Goal: Task Accomplishment & Management: Use online tool/utility

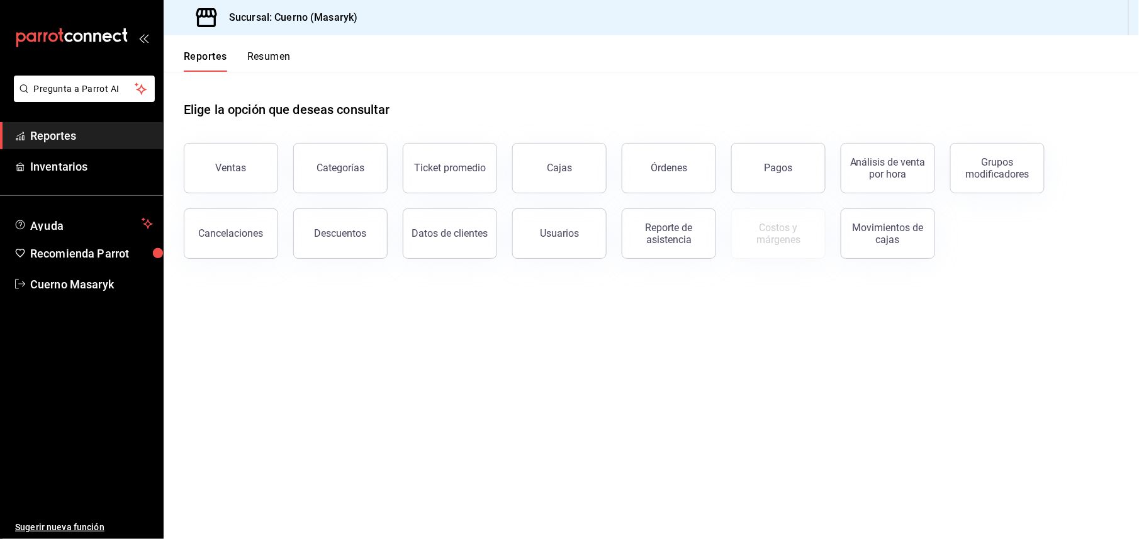
click at [197, 188] on button "Ventas" at bounding box center [231, 168] width 94 height 50
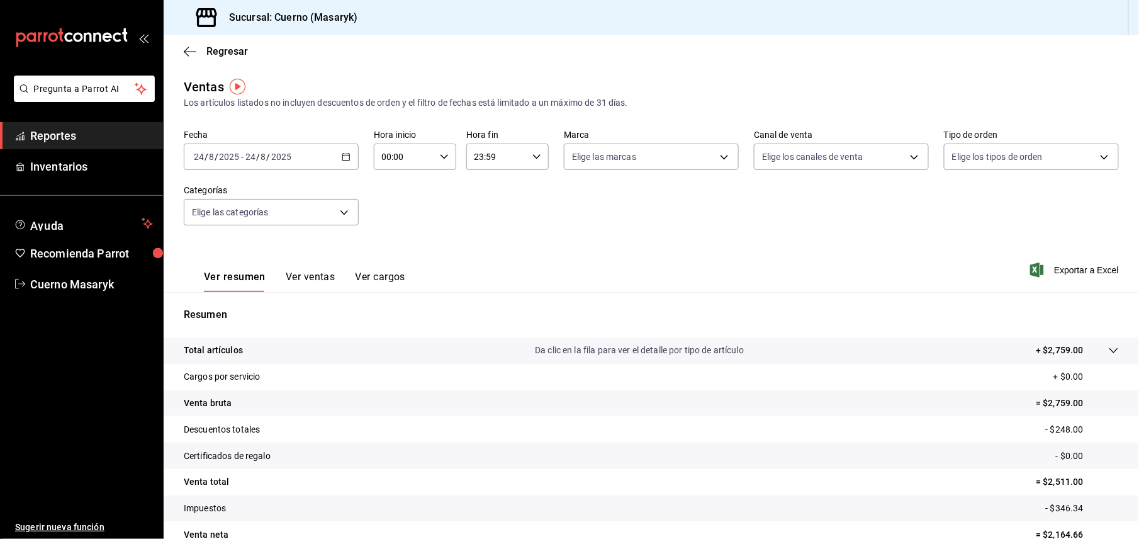
click at [342, 159] on \(Stroke\) "button" at bounding box center [346, 157] width 8 height 7
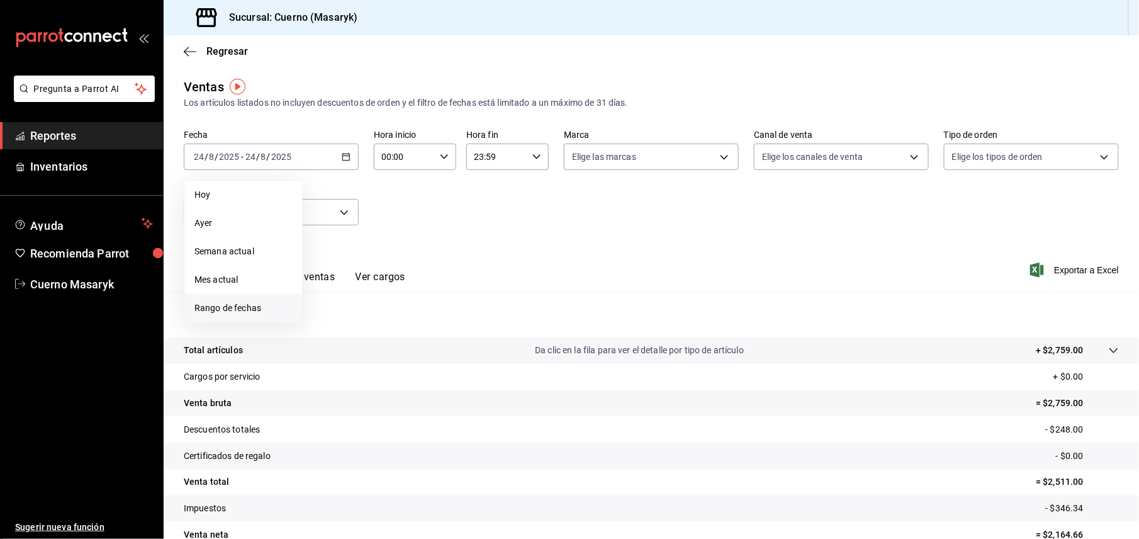
click at [223, 308] on span "Rango de fechas" at bounding box center [243, 307] width 98 height 13
click at [329, 322] on abbr "18" at bounding box center [329, 323] width 8 height 9
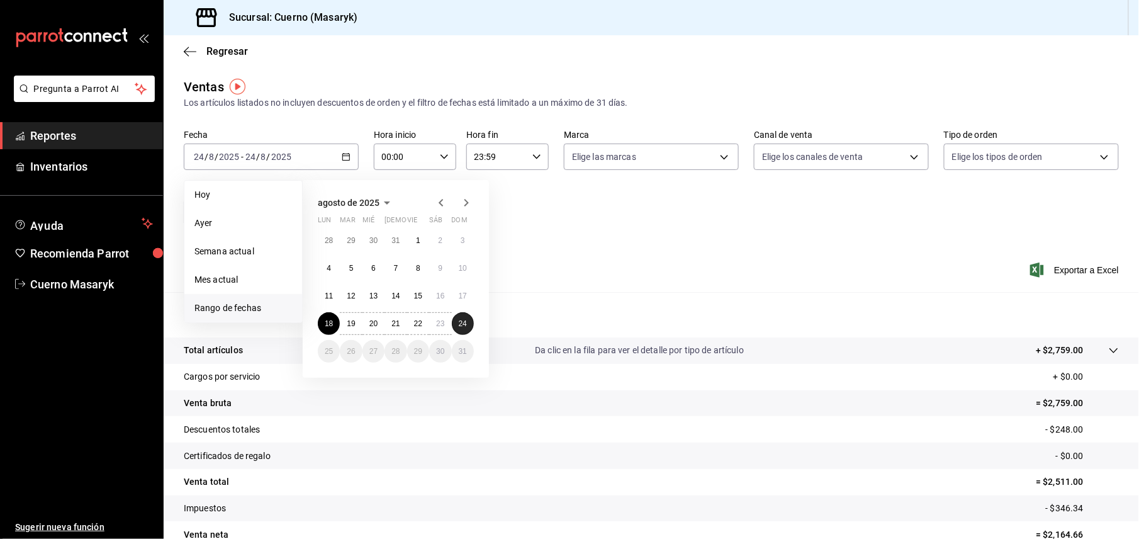
click at [466, 326] on abbr "24" at bounding box center [463, 323] width 8 height 9
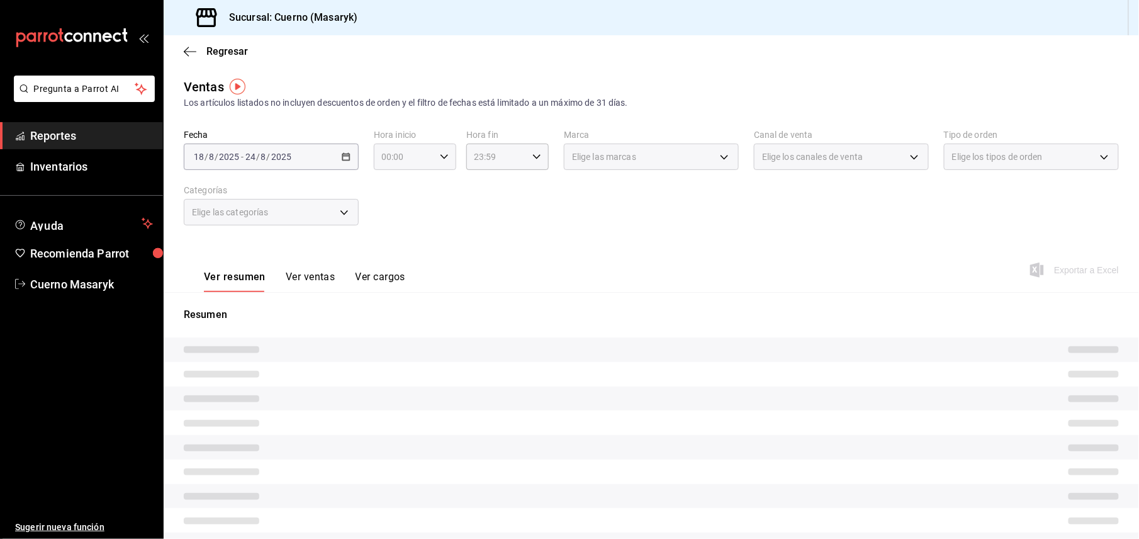
click at [440, 154] on icon "button" at bounding box center [444, 156] width 9 height 9
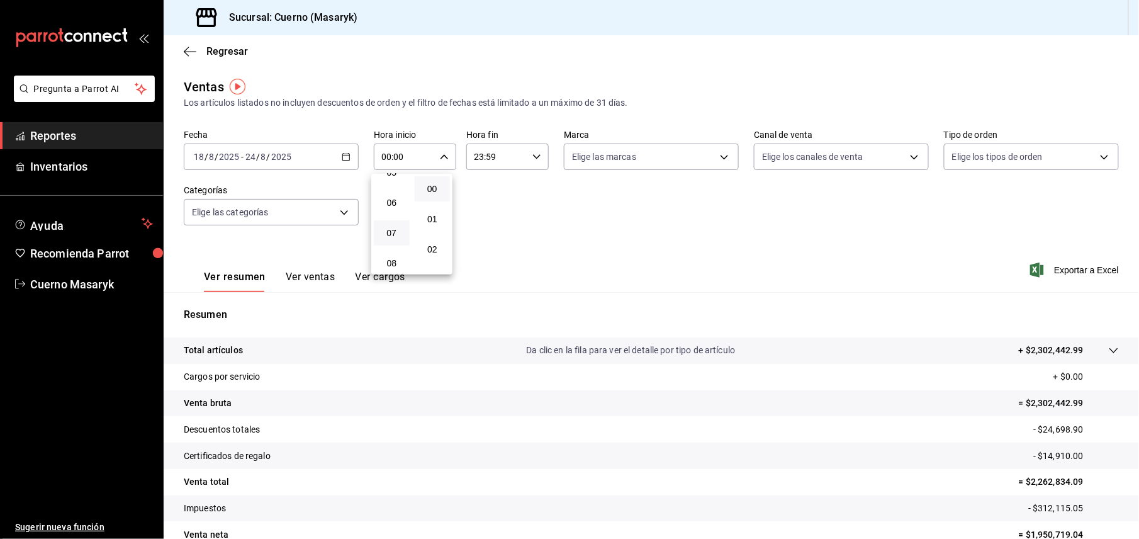
scroll to position [84, 0]
click at [391, 259] on span "05" at bounding box center [391, 256] width 21 height 10
type input "05:00"
click at [524, 149] on div at bounding box center [569, 269] width 1139 height 539
click at [487, 159] on input "23:59" at bounding box center [496, 156] width 61 height 25
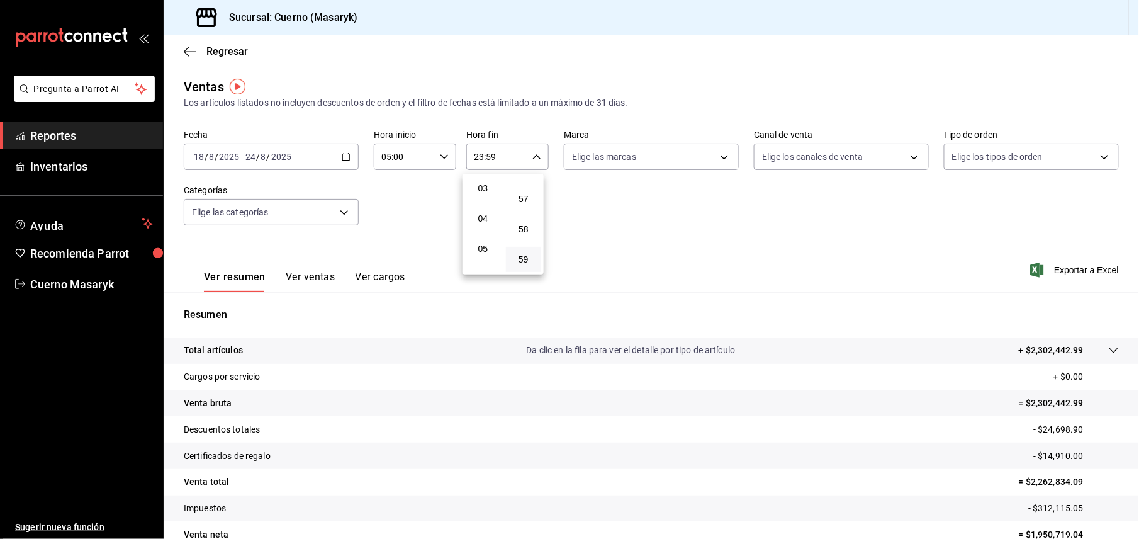
scroll to position [121, 0]
click at [486, 220] on span "05" at bounding box center [483, 219] width 21 height 10
click at [537, 162] on div at bounding box center [569, 269] width 1139 height 539
click at [530, 147] on div "05:59 Hora fin" at bounding box center [507, 156] width 82 height 26
click at [524, 187] on span "00" at bounding box center [524, 189] width 21 height 10
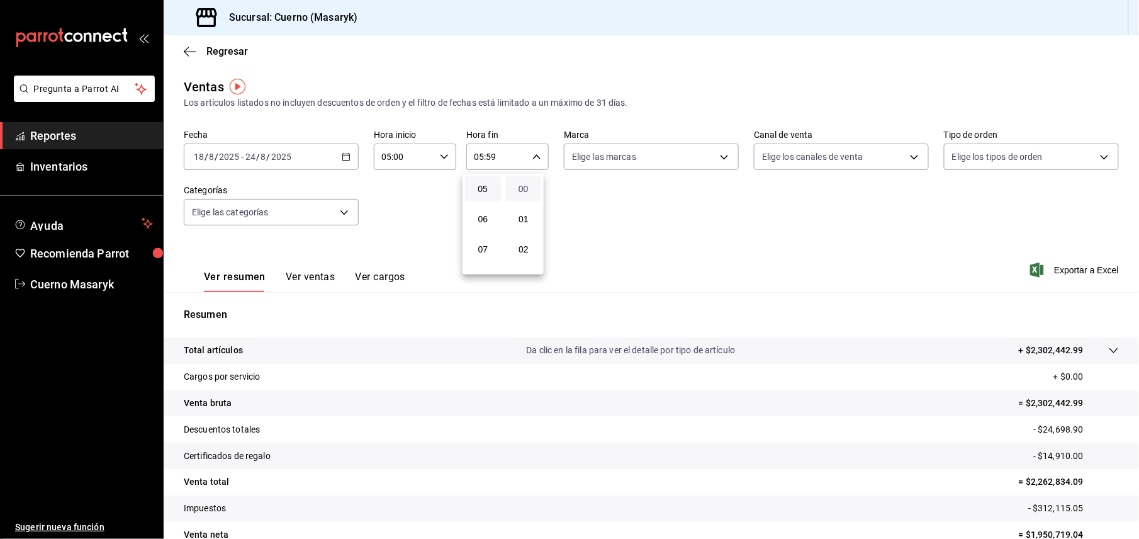
type input "05:00"
click at [897, 164] on div at bounding box center [569, 269] width 1139 height 539
click at [688, 157] on body "Pregunta a Parrot AI Reportes Inventarios Ayuda Recomienda Parrot Cuerno Masary…" at bounding box center [569, 269] width 1139 height 539
click at [573, 247] on input "checkbox" at bounding box center [572, 247] width 11 height 11
checkbox input "true"
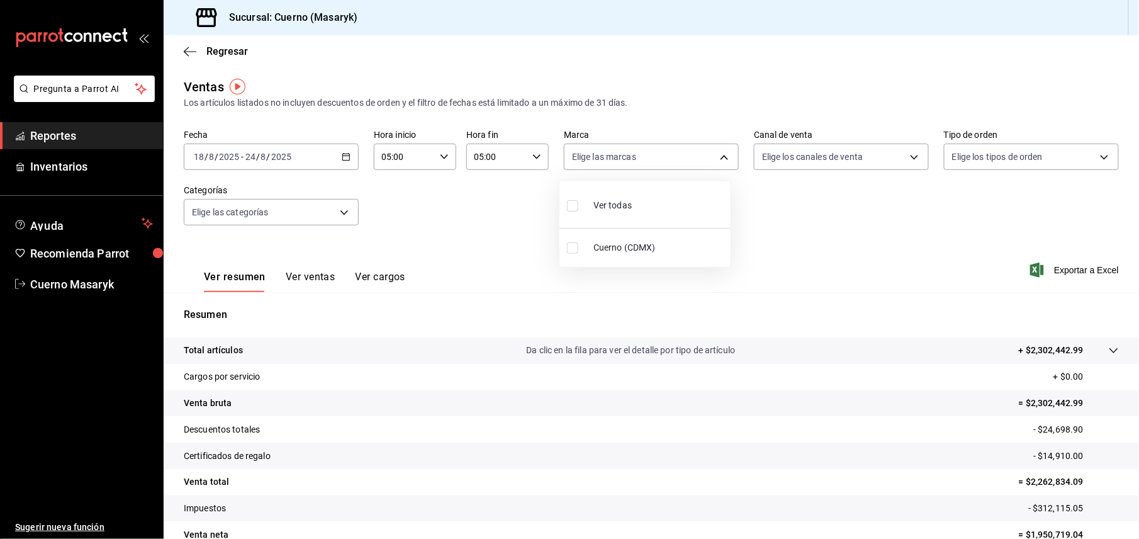
type input "4ea0d660-02b3-4785-bb88-48b5ef6e196c"
checkbox input "true"
click at [1066, 269] on div at bounding box center [569, 269] width 1139 height 539
click at [1066, 269] on span "Exportar a Excel" at bounding box center [1076, 269] width 86 height 15
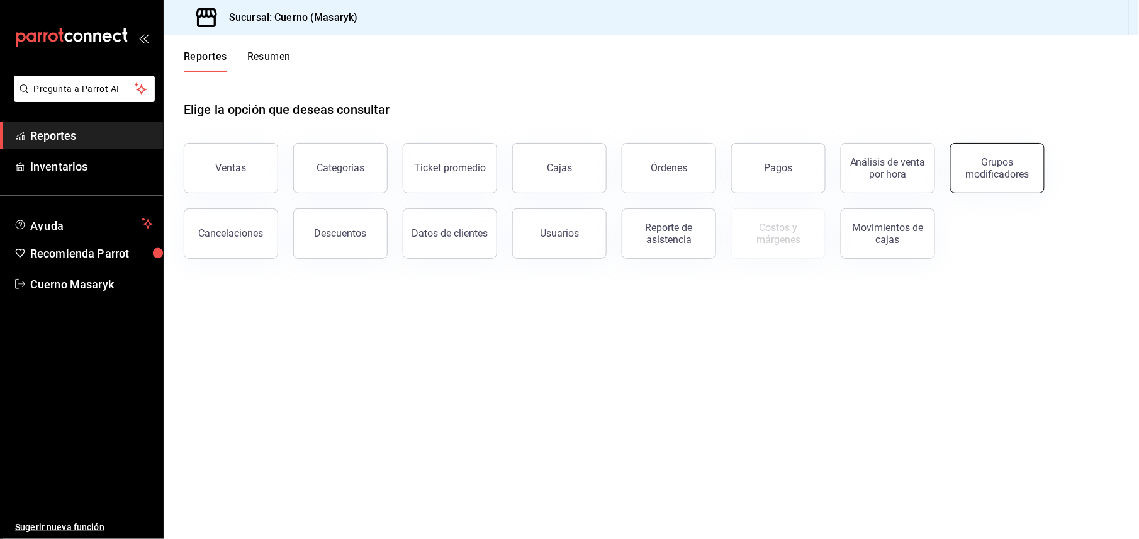
click at [993, 167] on div "Grupos modificadores" at bounding box center [998, 168] width 78 height 24
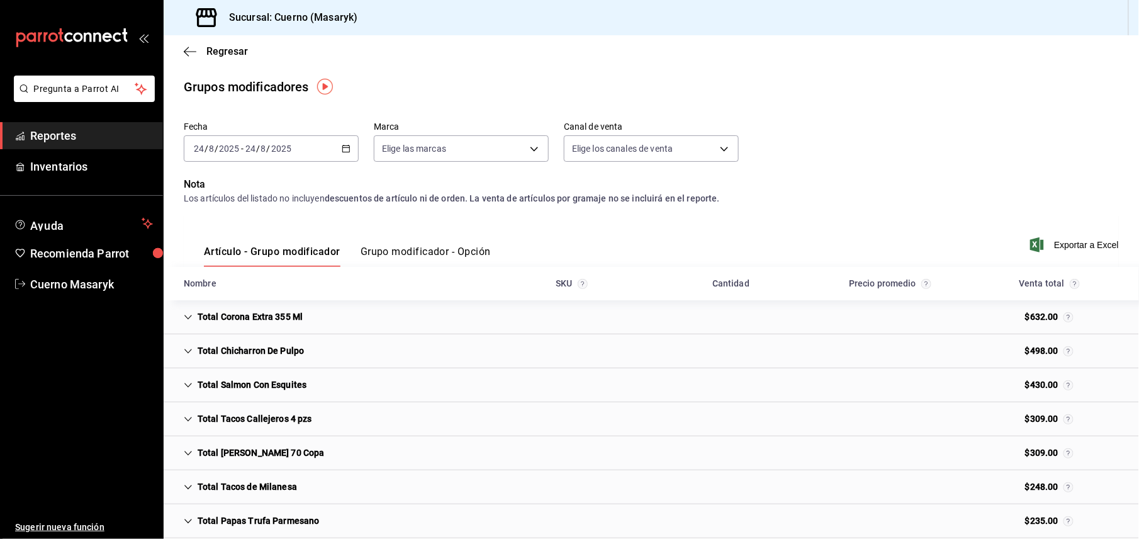
click at [347, 149] on icon "button" at bounding box center [346, 148] width 9 height 9
click at [222, 301] on span "Rango de fechas" at bounding box center [243, 299] width 98 height 13
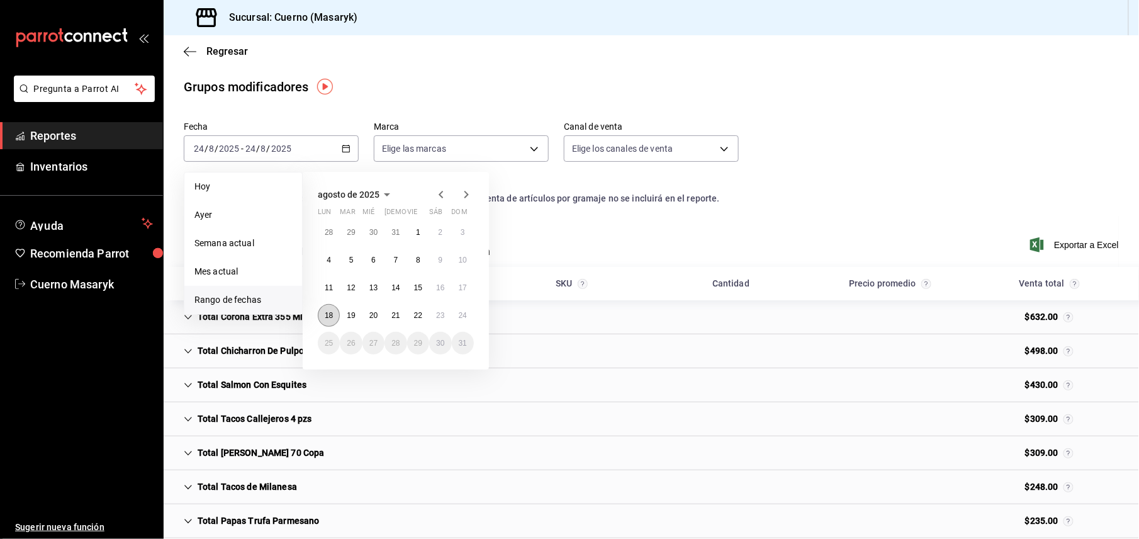
click at [332, 318] on abbr "18" at bounding box center [329, 315] width 8 height 9
click at [459, 315] on abbr "24" at bounding box center [463, 315] width 8 height 9
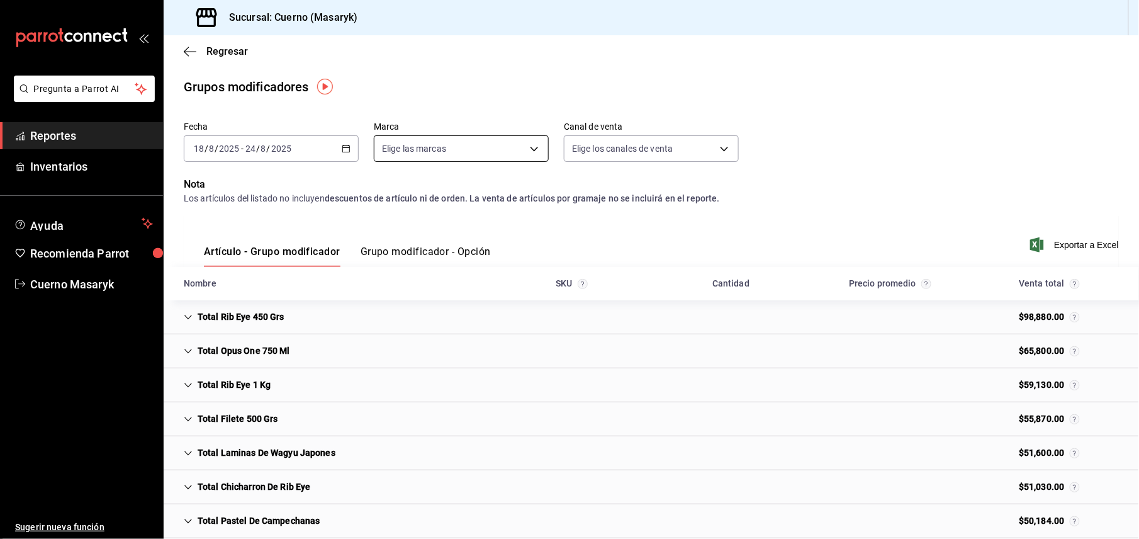
click at [532, 146] on body "Pregunta a Parrot AI Reportes Inventarios Ayuda Recomienda Parrot Cuerno Masary…" at bounding box center [569, 269] width 1139 height 539
click at [381, 242] on input "checkbox" at bounding box center [385, 239] width 11 height 11
checkbox input "true"
type input "4ea0d660-02b3-4785-bb88-48b5ef6e196c"
checkbox input "true"
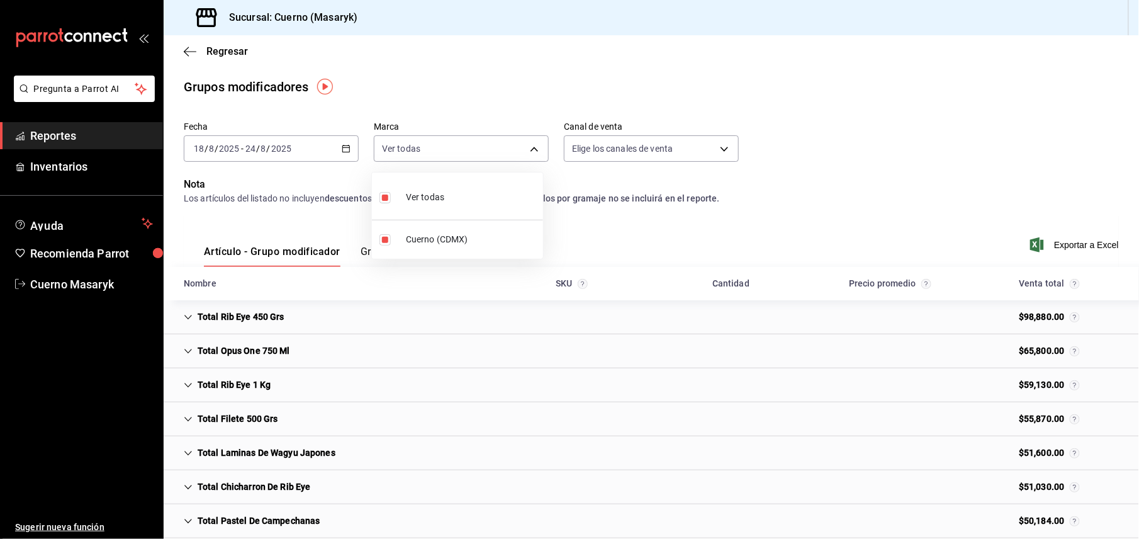
click at [987, 196] on div at bounding box center [569, 269] width 1139 height 539
click at [1055, 244] on span "Exportar a Excel" at bounding box center [1076, 244] width 86 height 15
